Goal: Task Accomplishment & Management: Manage account settings

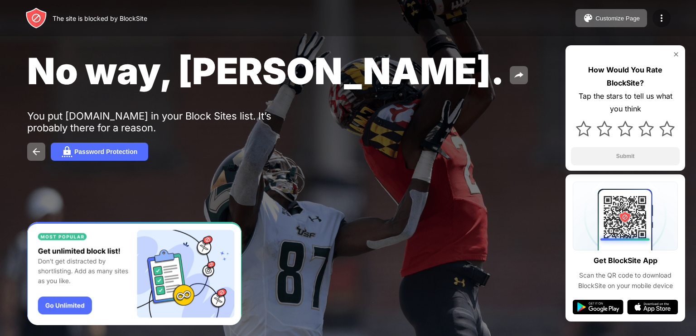
click at [661, 12] on div at bounding box center [661, 18] width 18 height 18
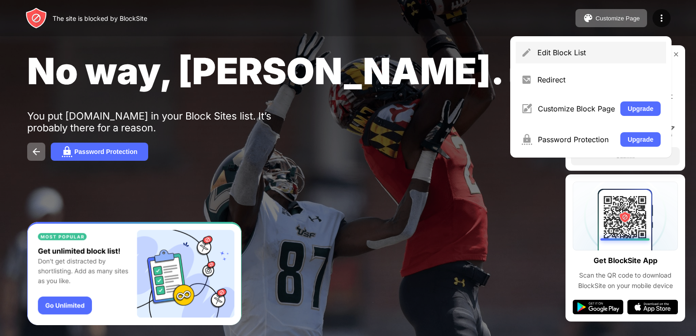
click at [575, 58] on div "Edit Block List" at bounding box center [591, 53] width 150 height 22
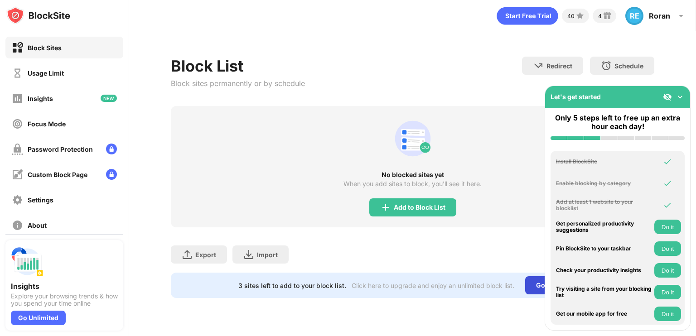
click at [527, 280] on div "Go Unlimited" at bounding box center [556, 285] width 62 height 18
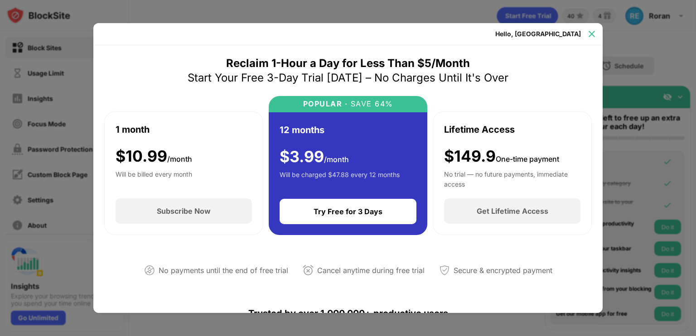
click at [589, 32] on img at bounding box center [591, 33] width 9 height 9
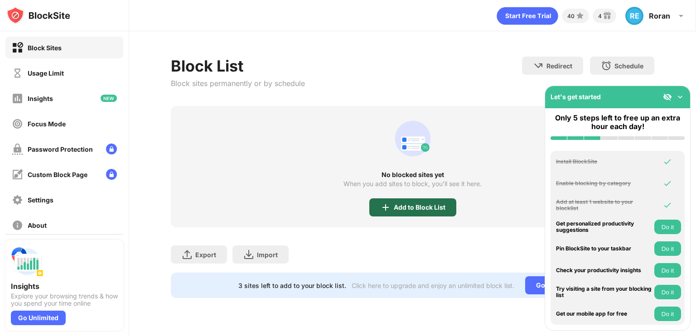
click at [394, 204] on div "Add to Block List" at bounding box center [420, 207] width 52 height 7
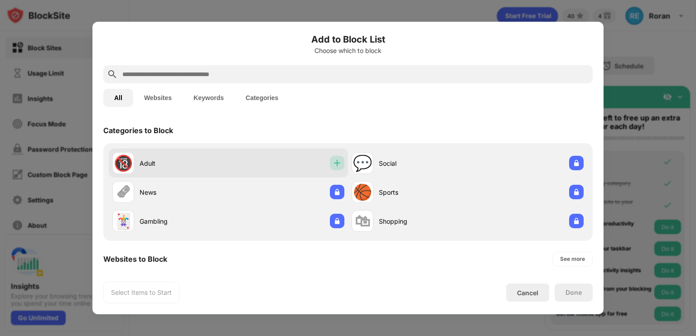
click at [335, 170] on div at bounding box center [337, 163] width 14 height 14
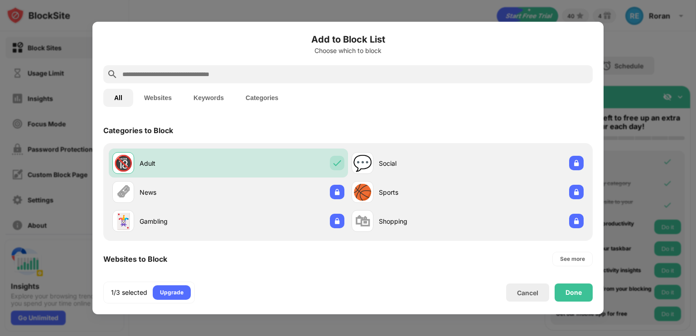
click at [164, 102] on button "Websites" at bounding box center [157, 98] width 49 height 18
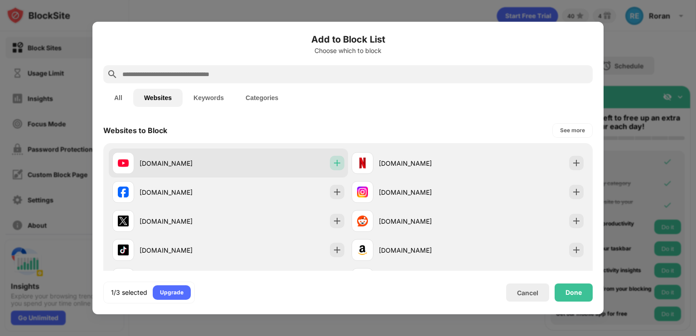
click at [336, 162] on img at bounding box center [337, 163] width 9 height 9
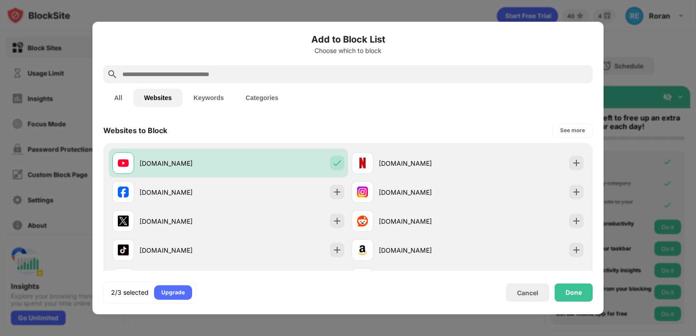
click at [203, 100] on button "Keywords" at bounding box center [209, 98] width 52 height 18
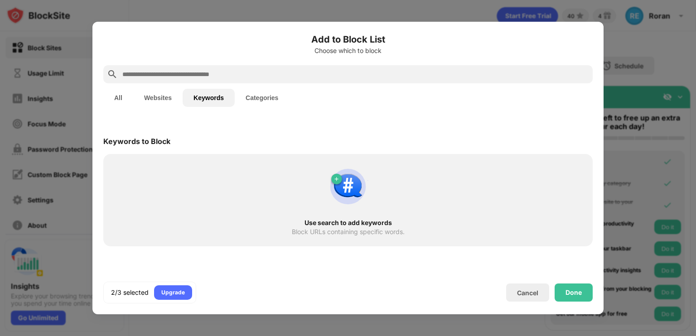
click at [270, 97] on button "Categories" at bounding box center [262, 98] width 54 height 18
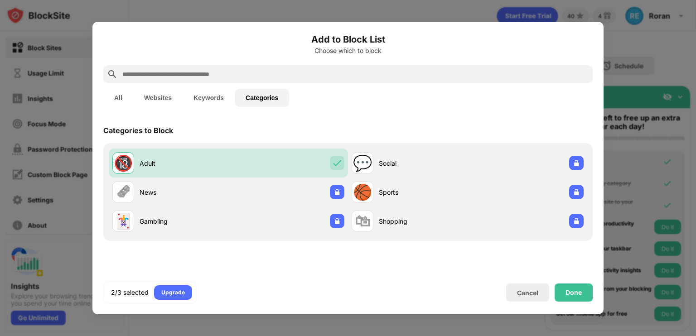
click at [206, 92] on button "Keywords" at bounding box center [209, 98] width 52 height 18
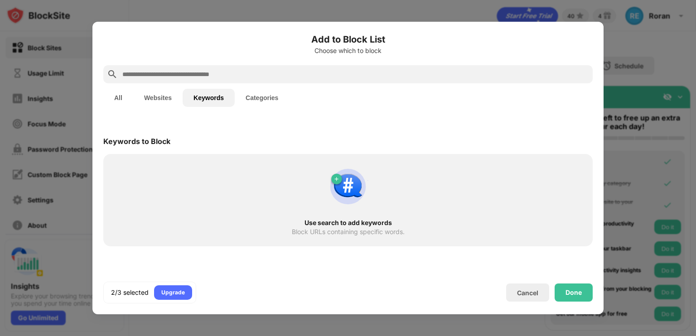
click at [229, 79] on input "text" at bounding box center [355, 74] width 468 height 11
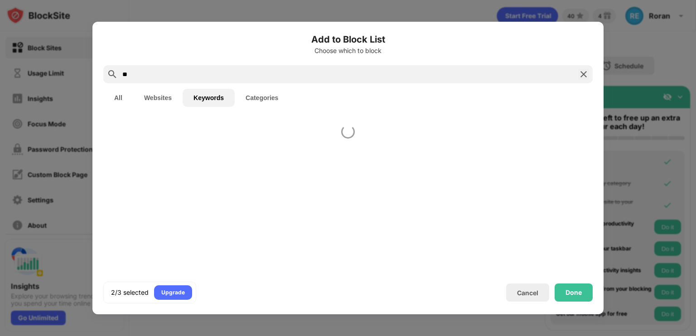
type input "*"
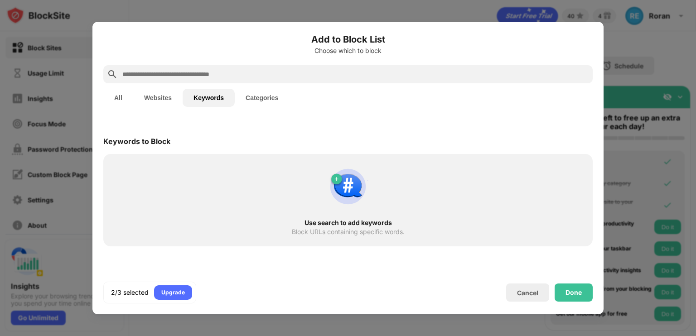
click at [155, 99] on button "Websites" at bounding box center [157, 98] width 49 height 18
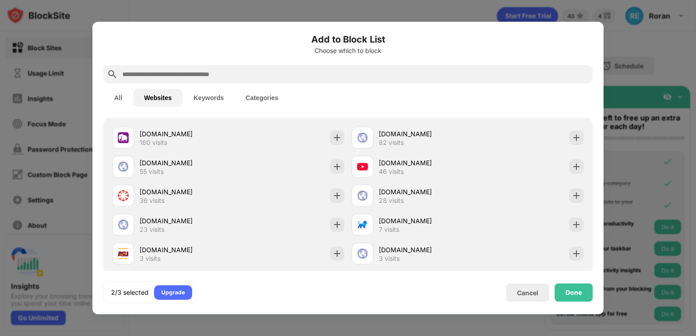
scroll to position [214, 0]
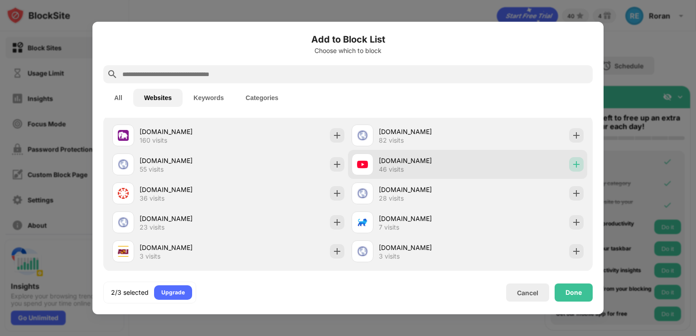
click at [572, 162] on img at bounding box center [576, 164] width 9 height 9
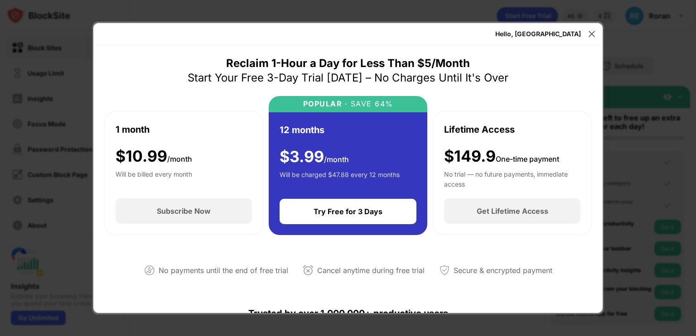
click at [590, 26] on div "Hello, [GEOGRAPHIC_DATA]" at bounding box center [347, 34] width 509 height 22
click at [590, 31] on img at bounding box center [591, 33] width 9 height 9
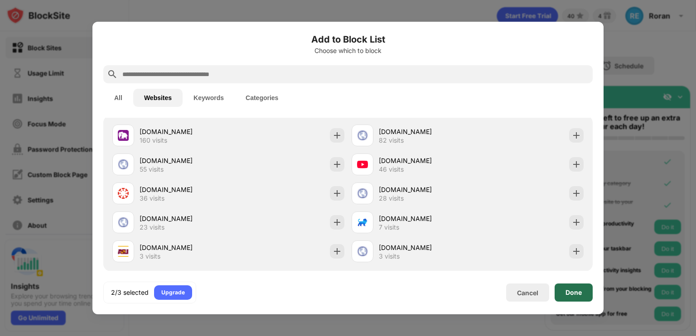
click at [585, 284] on div "Done" at bounding box center [574, 293] width 38 height 18
